Goal: Task Accomplishment & Management: Manage account settings

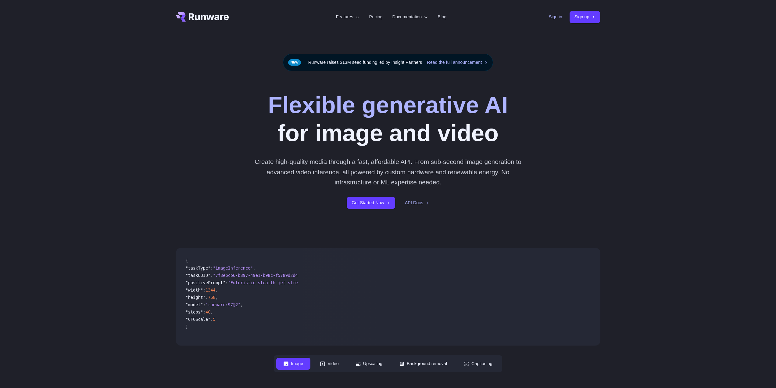
click at [553, 17] on link "Sign in" at bounding box center [555, 16] width 13 height 7
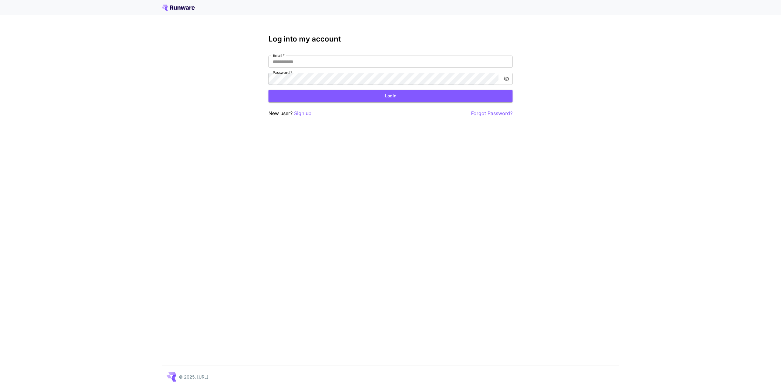
type input "**********"
click at [394, 94] on button "Login" at bounding box center [390, 96] width 244 height 13
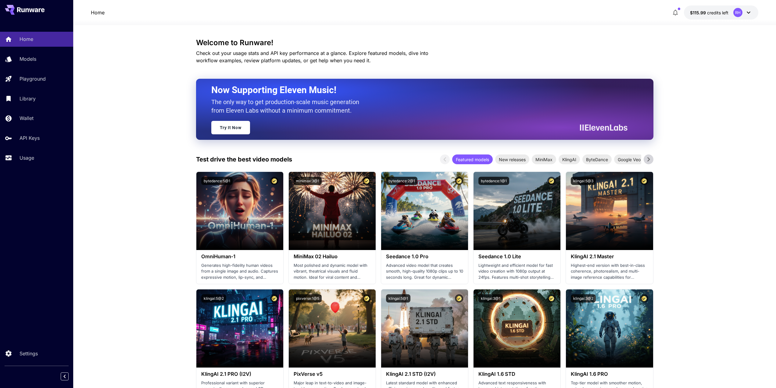
click at [677, 16] on icon "button" at bounding box center [675, 12] width 7 height 7
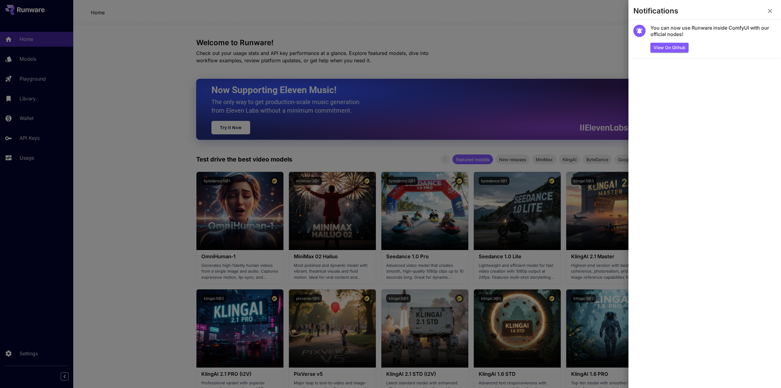
click at [598, 43] on div at bounding box center [390, 194] width 781 height 388
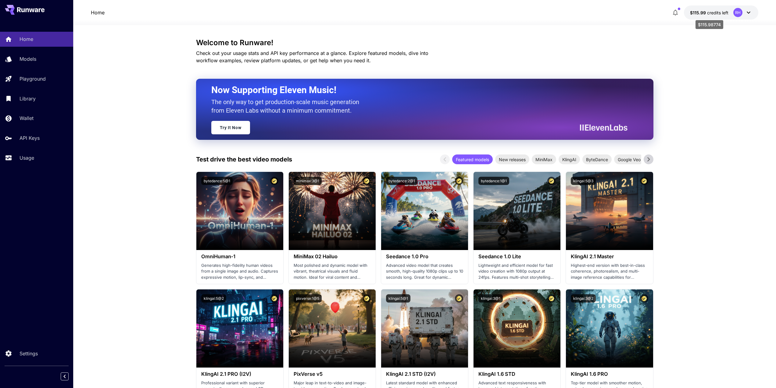
click at [704, 13] on span "$115.99" at bounding box center [698, 12] width 17 height 5
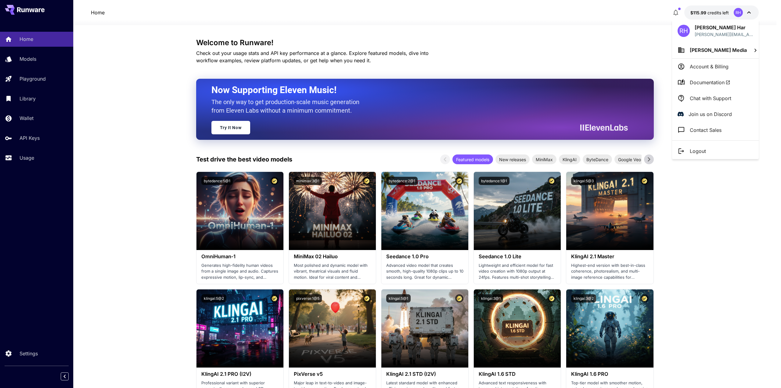
click at [70, 101] on div at bounding box center [390, 194] width 781 height 388
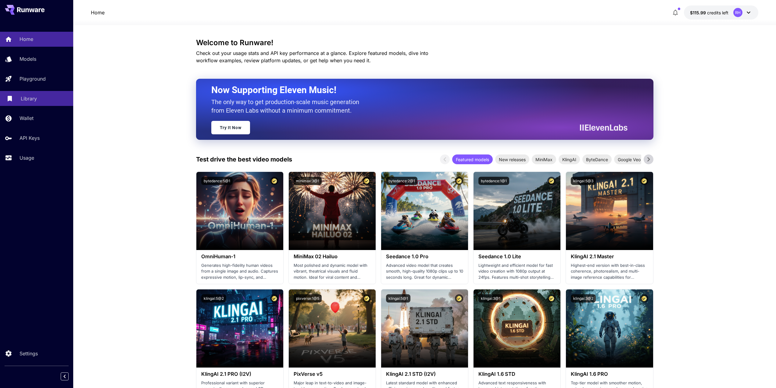
click at [38, 97] on div "Library" at bounding box center [45, 98] width 48 height 7
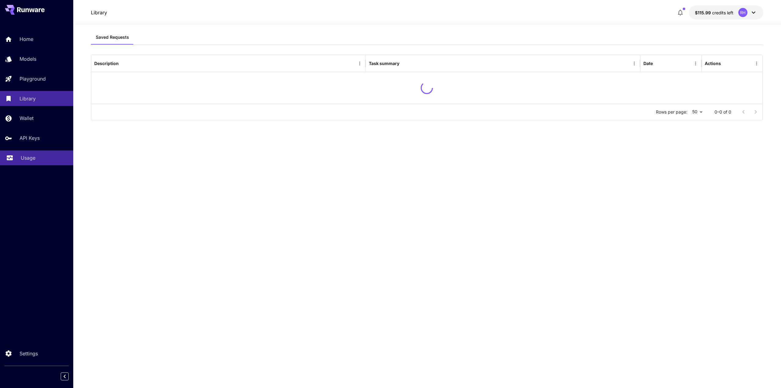
click at [40, 155] on div "Usage" at bounding box center [45, 157] width 48 height 7
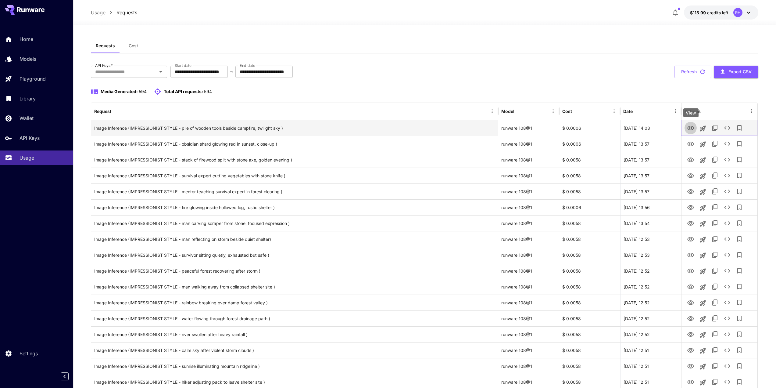
click at [690, 129] on icon "View" at bounding box center [691, 128] width 7 height 5
